Goal: Browse casually

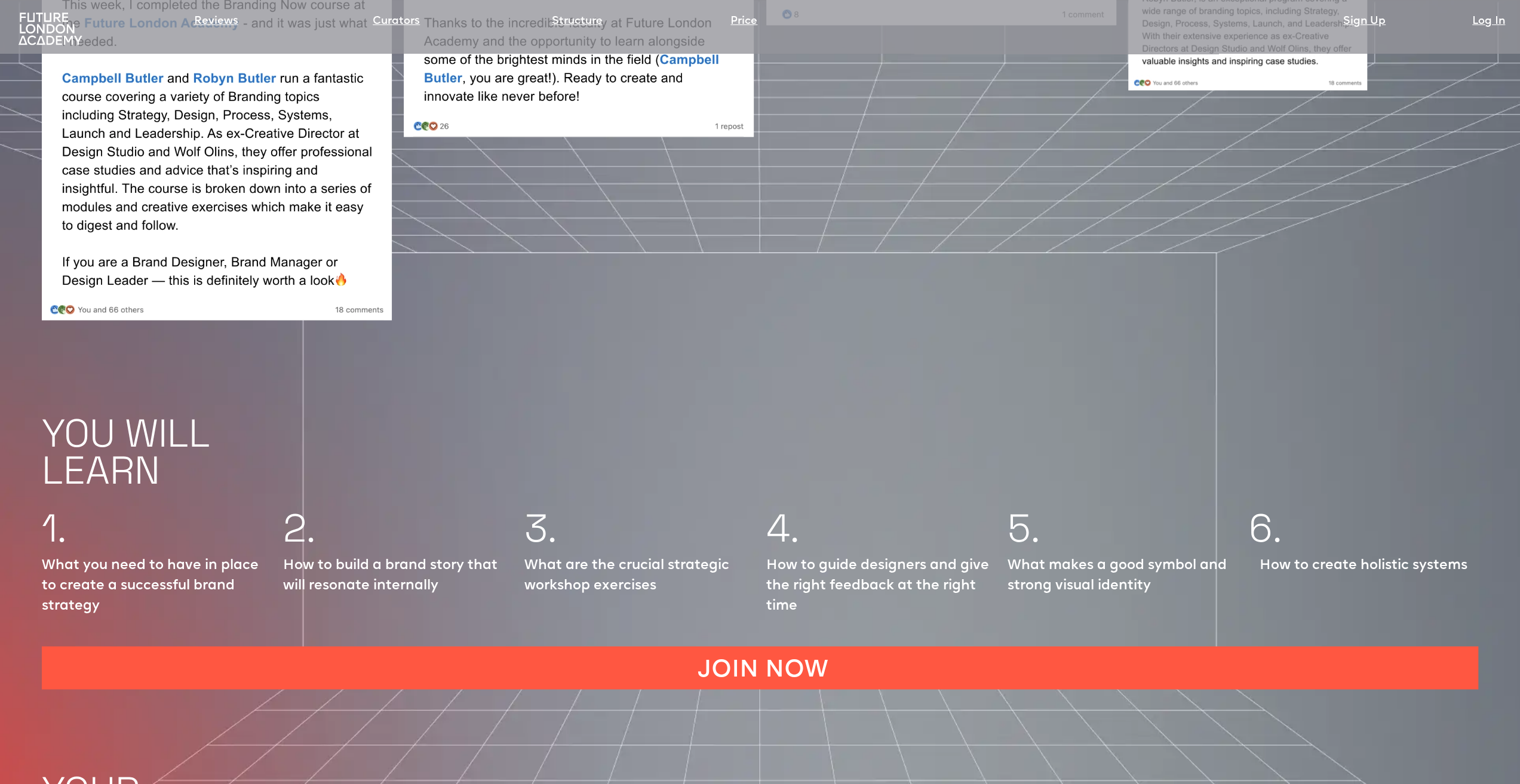
scroll to position [1672, 0]
